Goal: Task Accomplishment & Management: Manage account settings

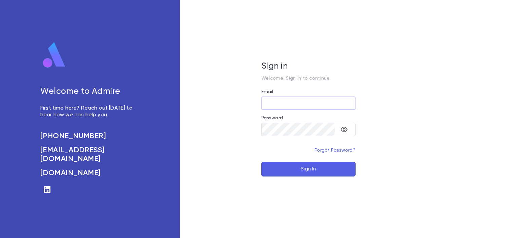
type input "**********"
click at [290, 168] on button "Sign In" at bounding box center [309, 169] width 94 height 15
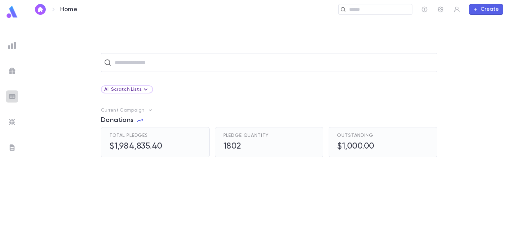
click at [12, 97] on img at bounding box center [12, 97] width 8 height 8
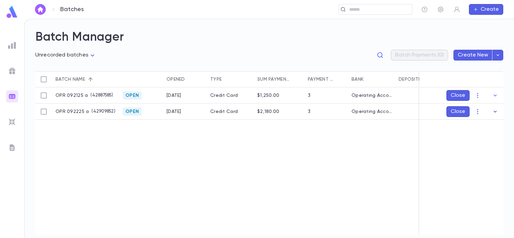
click at [495, 111] on icon "button" at bounding box center [495, 111] width 7 height 7
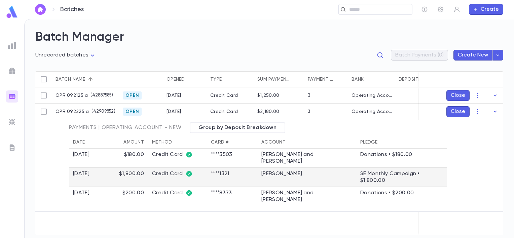
click at [373, 171] on div "SE Monthly Campaign • $1,800.00" at bounding box center [402, 177] width 83 height 13
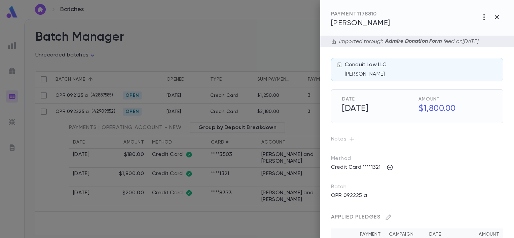
click at [361, 23] on span "[PERSON_NAME]" at bounding box center [360, 23] width 59 height 7
click at [432, 106] on h5 "$1,800.00" at bounding box center [454, 109] width 78 height 14
click at [485, 124] on icon "button" at bounding box center [487, 123] width 6 height 7
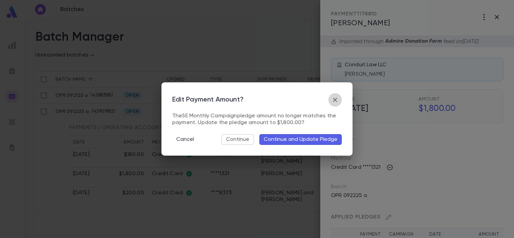
click at [333, 99] on icon "button" at bounding box center [335, 100] width 8 height 8
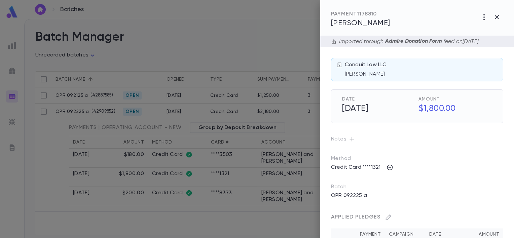
click at [253, 208] on div at bounding box center [257, 119] width 514 height 238
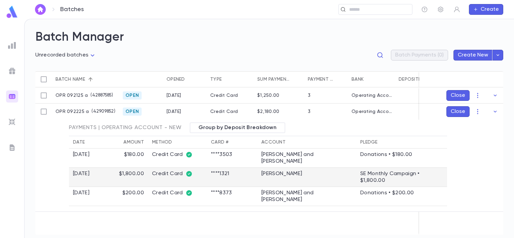
click at [174, 171] on td "Credit Card" at bounding box center [177, 177] width 59 height 19
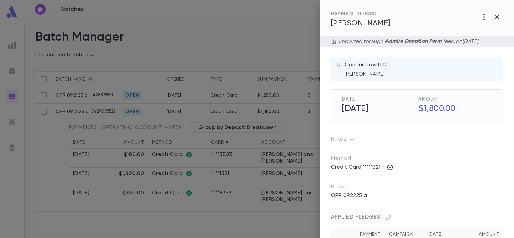
click at [234, 204] on div at bounding box center [257, 119] width 514 height 238
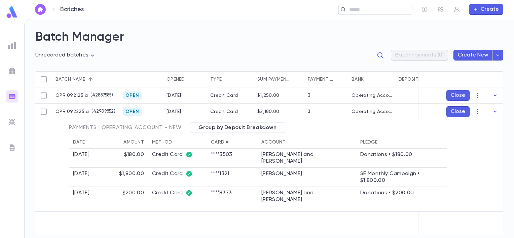
click at [496, 96] on icon "button" at bounding box center [495, 95] width 7 height 7
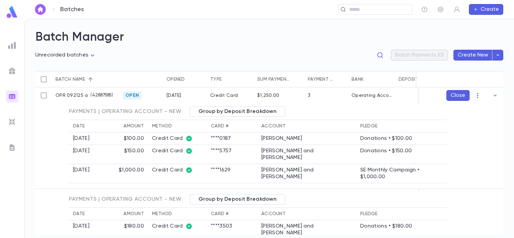
click at [475, 97] on icon "button" at bounding box center [478, 95] width 7 height 7
click at [469, 116] on li "Edit" at bounding box center [485, 119] width 51 height 11
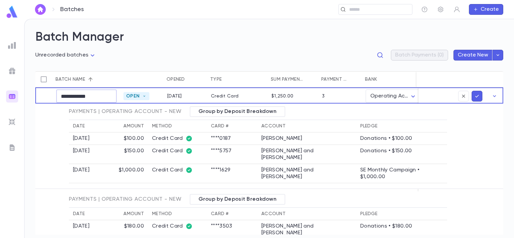
click at [99, 98] on input "**********" at bounding box center [86, 96] width 61 height 13
type input "**********"
click at [474, 98] on icon "submit" at bounding box center [477, 96] width 6 height 7
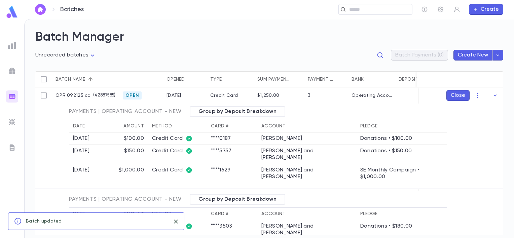
click at [475, 98] on icon "button" at bounding box center [478, 95] width 7 height 7
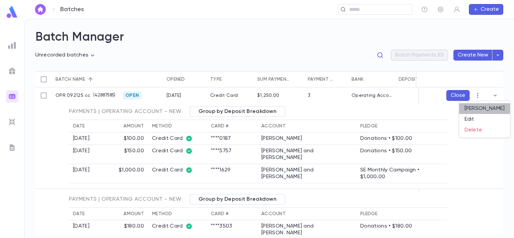
click at [477, 108] on li "[PERSON_NAME]" at bounding box center [485, 108] width 51 height 11
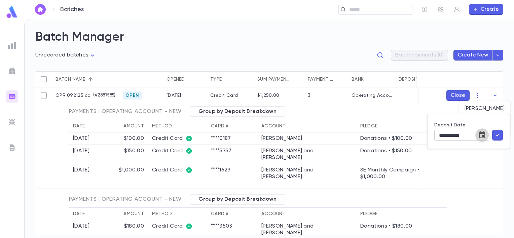
click at [482, 133] on icon "Choose date, selected date is Sep 24, 2025" at bounding box center [482, 135] width 6 height 7
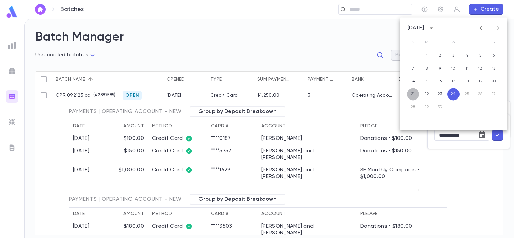
click at [413, 95] on button "21" at bounding box center [413, 94] width 12 height 12
type input "**********"
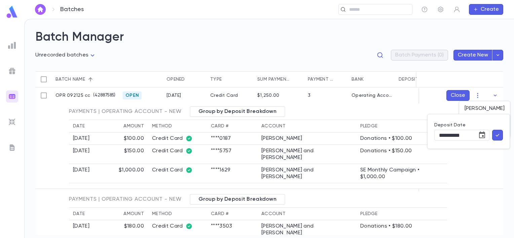
click at [499, 139] on button "button" at bounding box center [498, 135] width 11 height 11
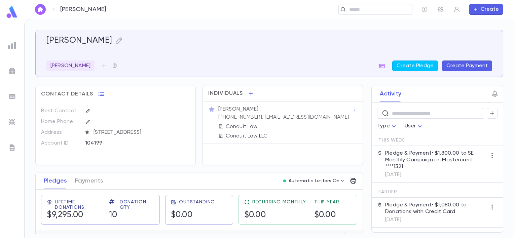
click at [411, 159] on p "Pledge & Payment • $1,800.00 to SE Monthly Campaign on Mastercard ****1321" at bounding box center [436, 160] width 102 height 20
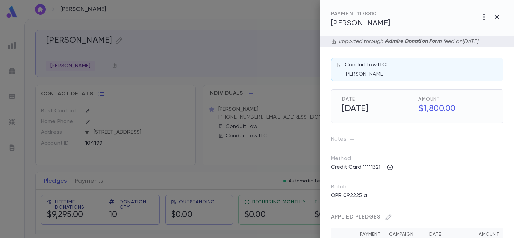
scroll to position [95, 0]
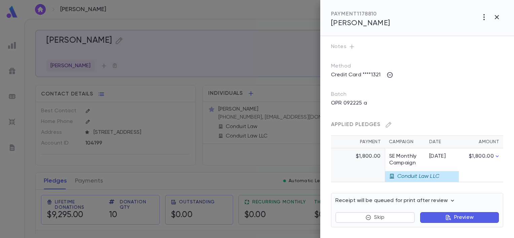
click at [178, 166] on div at bounding box center [257, 119] width 514 height 238
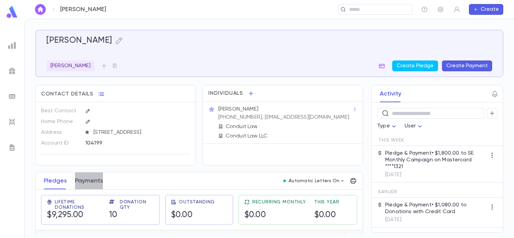
click at [84, 186] on button "Payments" at bounding box center [89, 181] width 28 height 17
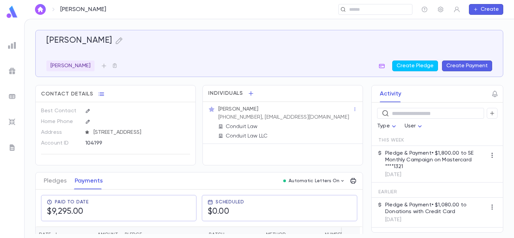
click at [430, 164] on p "Pledge & Payment • $1,800.00 to SE Monthly Campaign on Mastercard ****1321" at bounding box center [436, 160] width 102 height 20
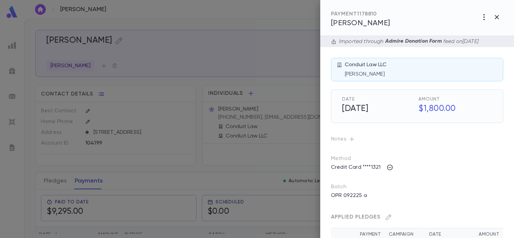
click at [55, 189] on div at bounding box center [257, 119] width 514 height 238
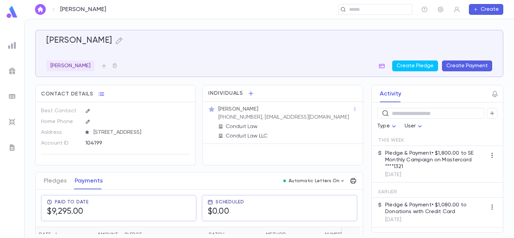
click at [360, 228] on div "Activity ​ Type User This Week Pledge & Payment • $1,800.00 to SE Monthly Campa…" at bounding box center [432, 159] width 144 height 148
drag, startPoint x: 361, startPoint y: 114, endPoint x: 354, endPoint y: 136, distance: 23.4
click at [354, 136] on div "Singer, Elliot Moshe Heyman Create Pledge Create Payment Contact Details Best C…" at bounding box center [269, 132] width 468 height 204
drag, startPoint x: 354, startPoint y: 136, endPoint x: 351, endPoint y: 86, distance: 50.2
click at [351, 86] on div "Individuals" at bounding box center [283, 94] width 160 height 16
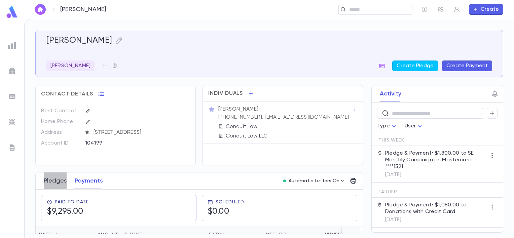
click at [56, 188] on button "Pledges" at bounding box center [55, 181] width 23 height 17
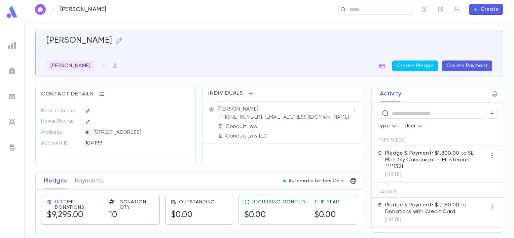
click at [427, 163] on p "Pledge & Payment • $1,800.00 to SE Monthly Campaign on Mastercard ****1321" at bounding box center [436, 160] width 102 height 20
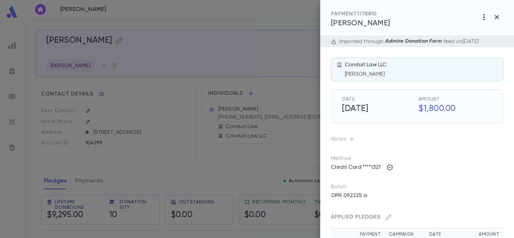
click at [482, 21] on button "button" at bounding box center [484, 17] width 13 height 13
click at [438, 136] on div at bounding box center [257, 119] width 514 height 238
drag, startPoint x: 513, startPoint y: 165, endPoint x: 387, endPoint y: 219, distance: 136.5
click at [387, 219] on icon "button" at bounding box center [388, 217] width 7 height 7
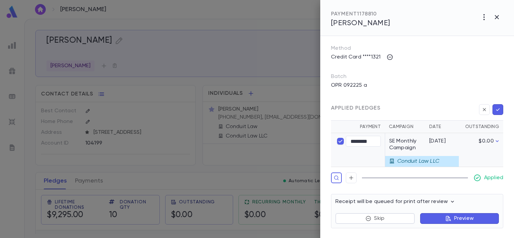
scroll to position [113, 0]
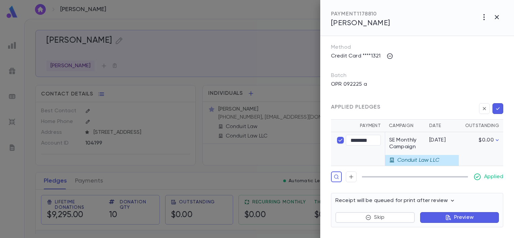
click at [401, 140] on td "SE Monthly Campaign" at bounding box center [405, 143] width 40 height 23
click at [500, 106] on button "button" at bounding box center [498, 108] width 11 height 11
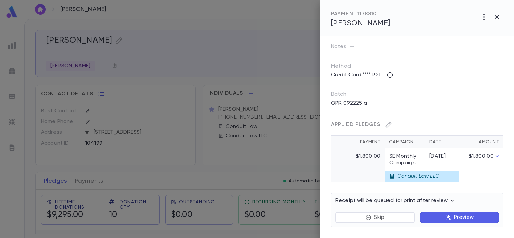
scroll to position [95, 0]
click at [133, 148] on div at bounding box center [257, 119] width 514 height 238
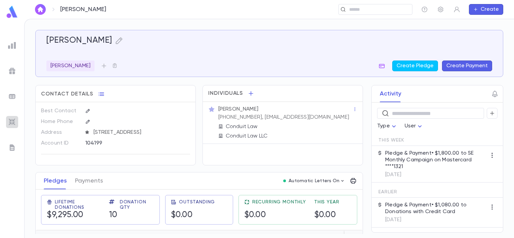
click at [8, 124] on img at bounding box center [12, 122] width 8 height 8
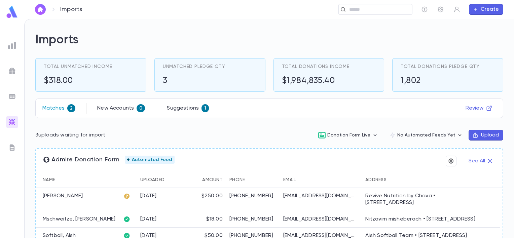
click at [63, 108] on p "Matches" at bounding box center [53, 108] width 22 height 7
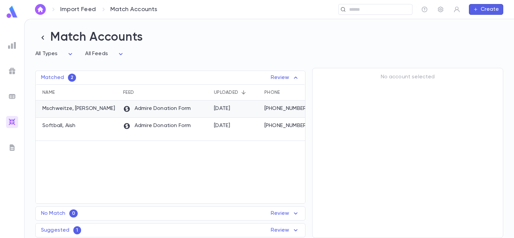
click at [93, 112] on p "Mschweitze, Mordechai" at bounding box center [78, 108] width 73 height 7
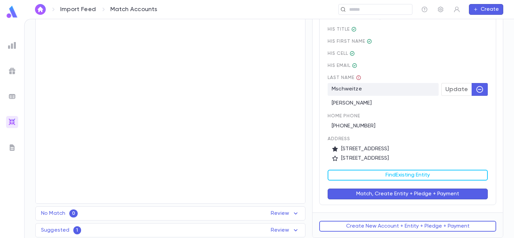
scroll to position [128, 0]
click at [476, 93] on icon "button" at bounding box center [480, 90] width 8 height 8
click at [455, 93] on span "Update" at bounding box center [457, 89] width 23 height 7
click at [478, 89] on icon "button" at bounding box center [480, 90] width 8 height 8
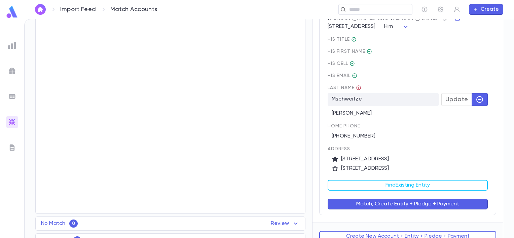
scroll to position [129, 0]
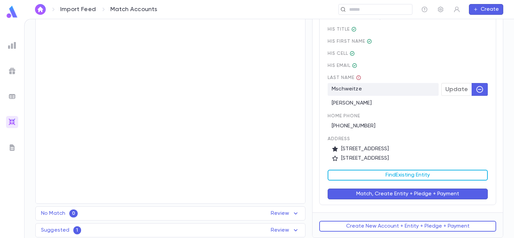
click at [425, 176] on button "Find Existing Entity" at bounding box center [408, 175] width 160 height 11
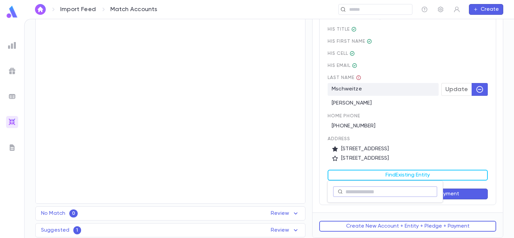
click at [354, 191] on input "text" at bounding box center [389, 192] width 87 height 10
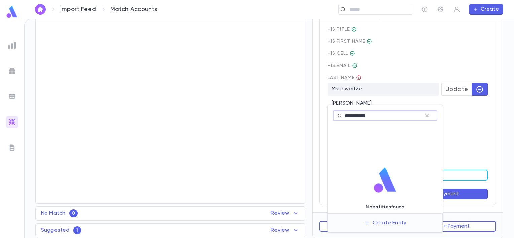
type input "**********"
click at [426, 115] on icon at bounding box center [427, 115] width 6 height 7
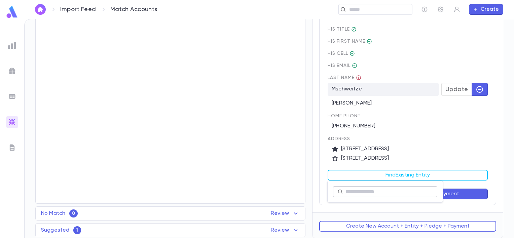
click at [461, 197] on div at bounding box center [257, 119] width 514 height 238
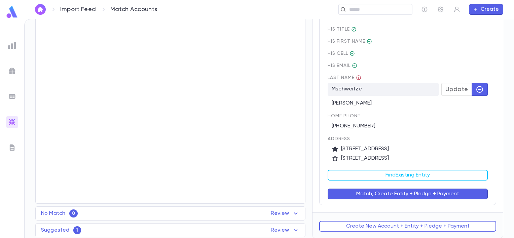
click at [446, 197] on button "Match, Create Entity + Pledge + Payment" at bounding box center [408, 194] width 160 height 11
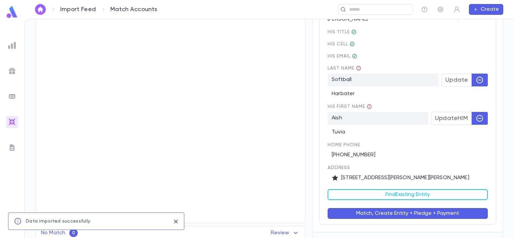
scroll to position [0, 0]
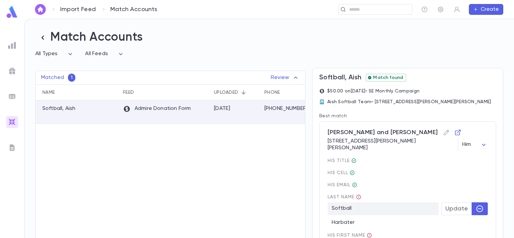
click at [42, 37] on icon "button" at bounding box center [42, 37] width 9 height 9
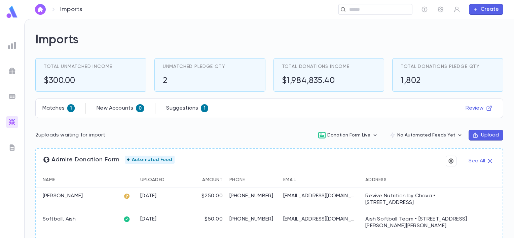
click at [74, 197] on p "Steinharter, Yaakov" at bounding box center [63, 196] width 40 height 7
click at [221, 199] on div "$250.00" at bounding box center [212, 196] width 21 height 7
click at [347, 198] on p "chavaculang@gmail.com" at bounding box center [320, 196] width 74 height 7
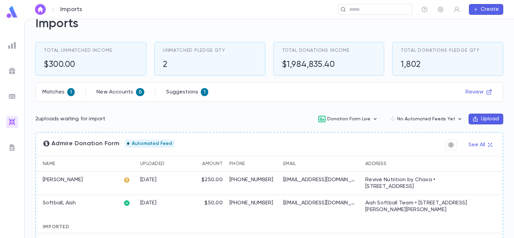
scroll to position [32, 0]
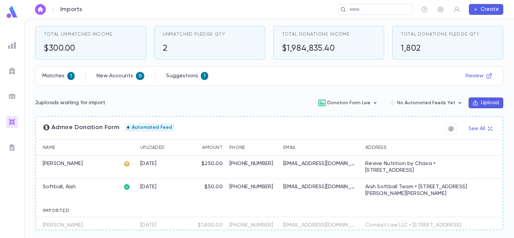
click at [377, 164] on div "Revive Nutrition by Chava • 236 A 11th Street, Lakewood NJ 08701 United States" at bounding box center [421, 167] width 111 height 13
click at [176, 77] on p "Suggestions" at bounding box center [182, 76] width 32 height 7
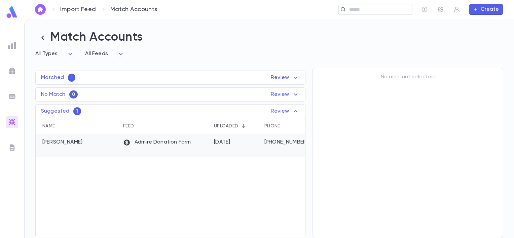
click at [82, 145] on p "Steinharter, Yaakov" at bounding box center [62, 142] width 40 height 7
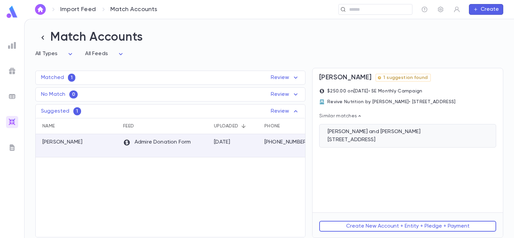
click at [363, 140] on div "Steinharter, Yaakov and Chava 236A 11th Street, Lakewood NJ 08701" at bounding box center [407, 136] width 177 height 24
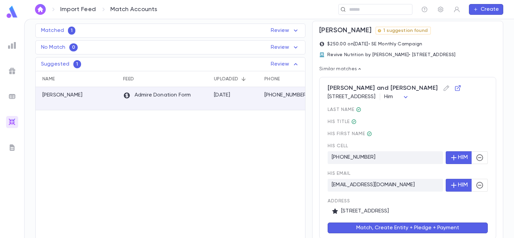
scroll to position [85, 0]
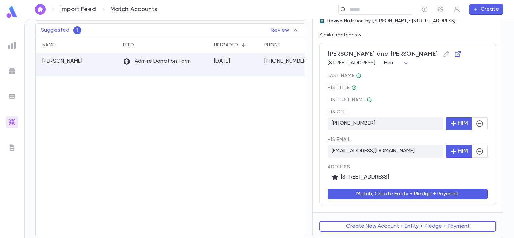
click at [429, 194] on button "Match, Create Entity + Pledge + Payment" at bounding box center [408, 194] width 160 height 11
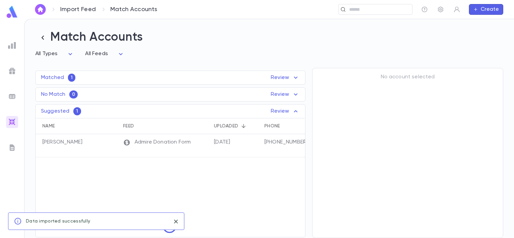
scroll to position [0, 0]
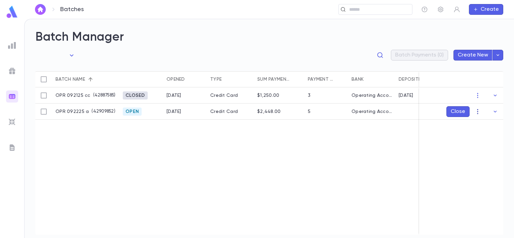
click at [478, 114] on icon "button" at bounding box center [478, 111] width 7 height 7
click at [473, 134] on li "Edit" at bounding box center [485, 135] width 51 height 11
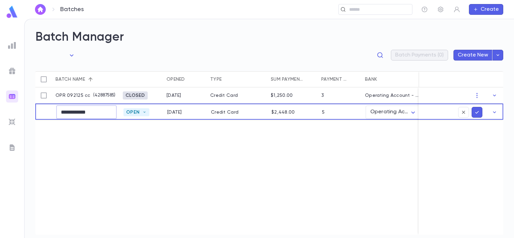
click at [98, 113] on input "**********" at bounding box center [86, 112] width 61 height 13
type input "**********"
click at [477, 114] on icon "submit" at bounding box center [477, 112] width 6 height 7
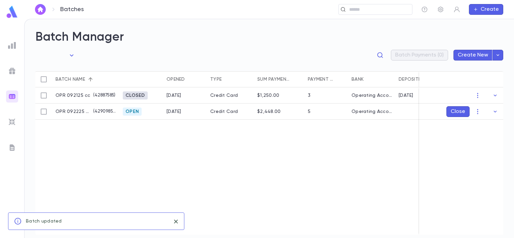
click at [477, 114] on icon "button" at bounding box center [478, 111] width 7 height 7
click at [476, 124] on li "[PERSON_NAME]" at bounding box center [485, 124] width 51 height 11
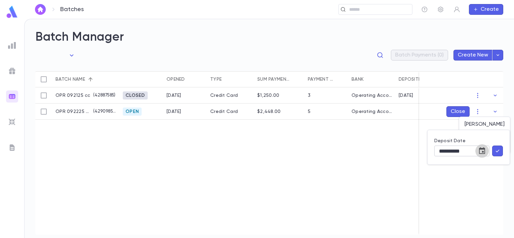
click at [482, 153] on icon "Choose date, selected date is Sep 24, 2025" at bounding box center [482, 151] width 8 height 8
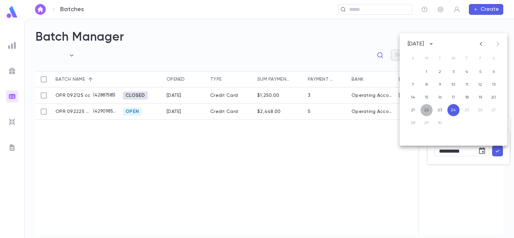
click at [427, 111] on button "22" at bounding box center [427, 110] width 12 height 12
type input "**********"
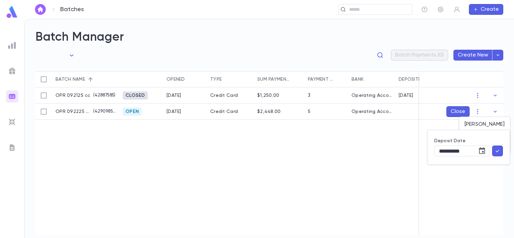
click at [499, 152] on icon "button" at bounding box center [498, 151] width 6 height 7
